Goal: Information Seeking & Learning: Compare options

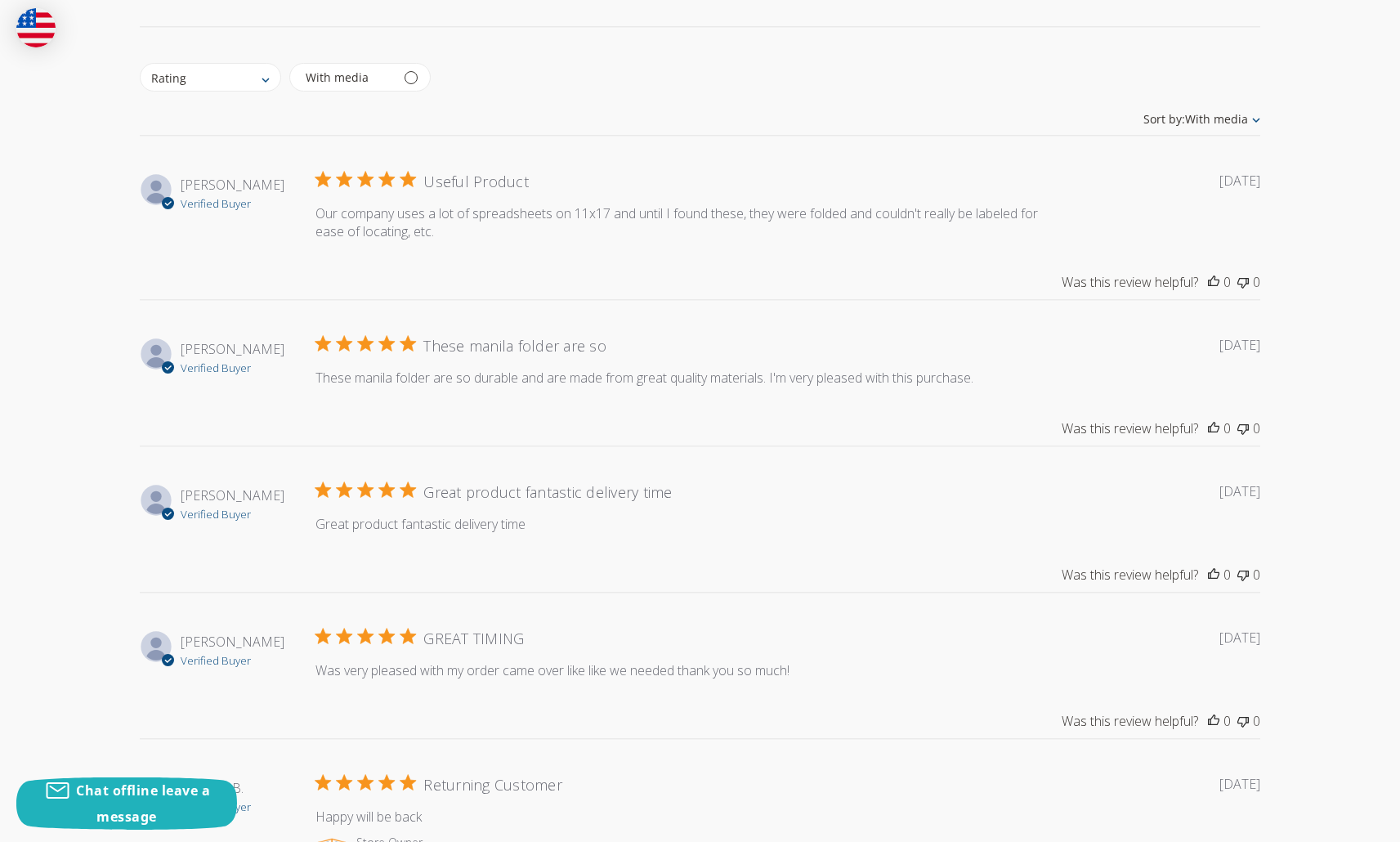
scroll to position [2526, 0]
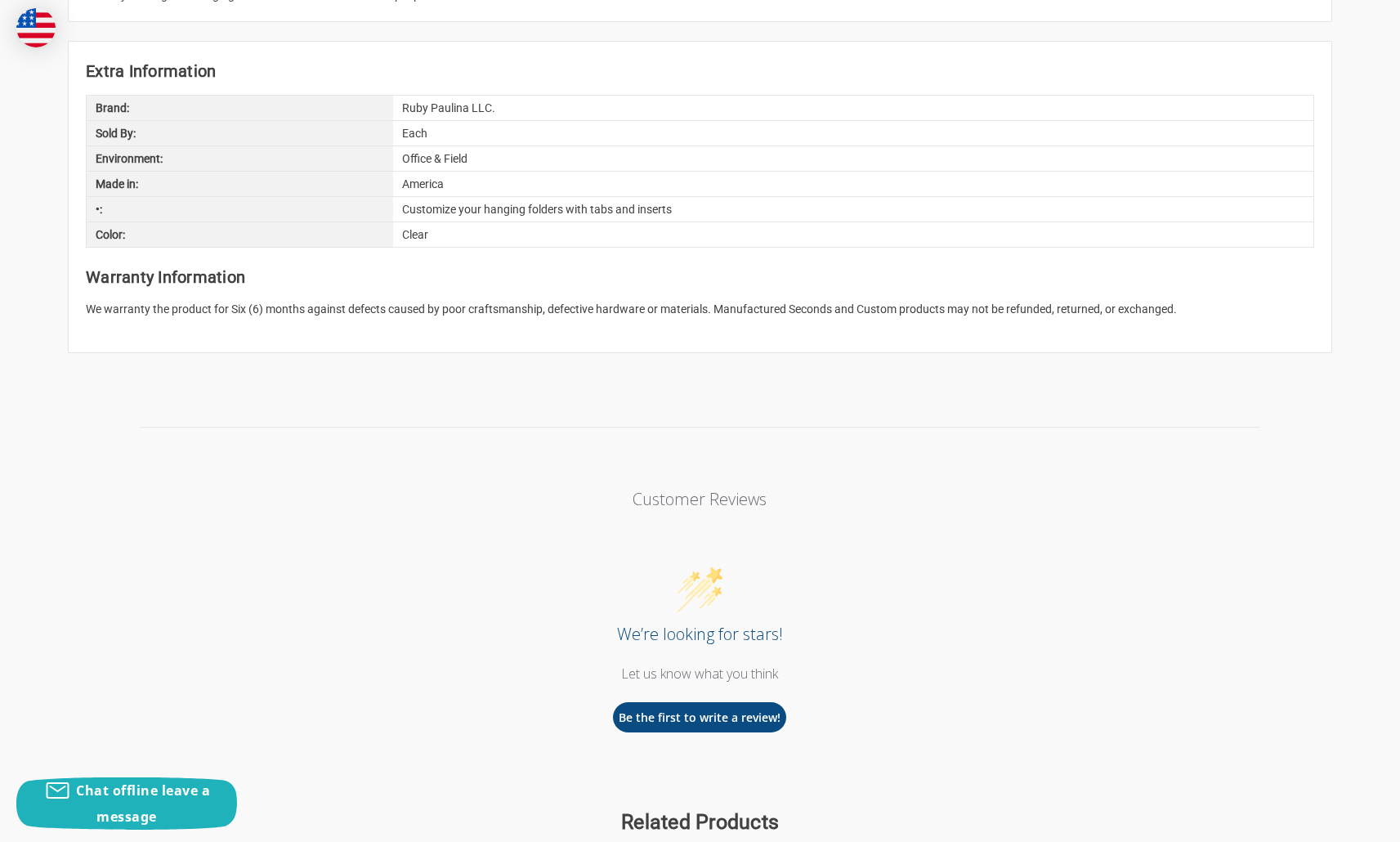
scroll to position [1684, 0]
